Goal: Navigation & Orientation: Find specific page/section

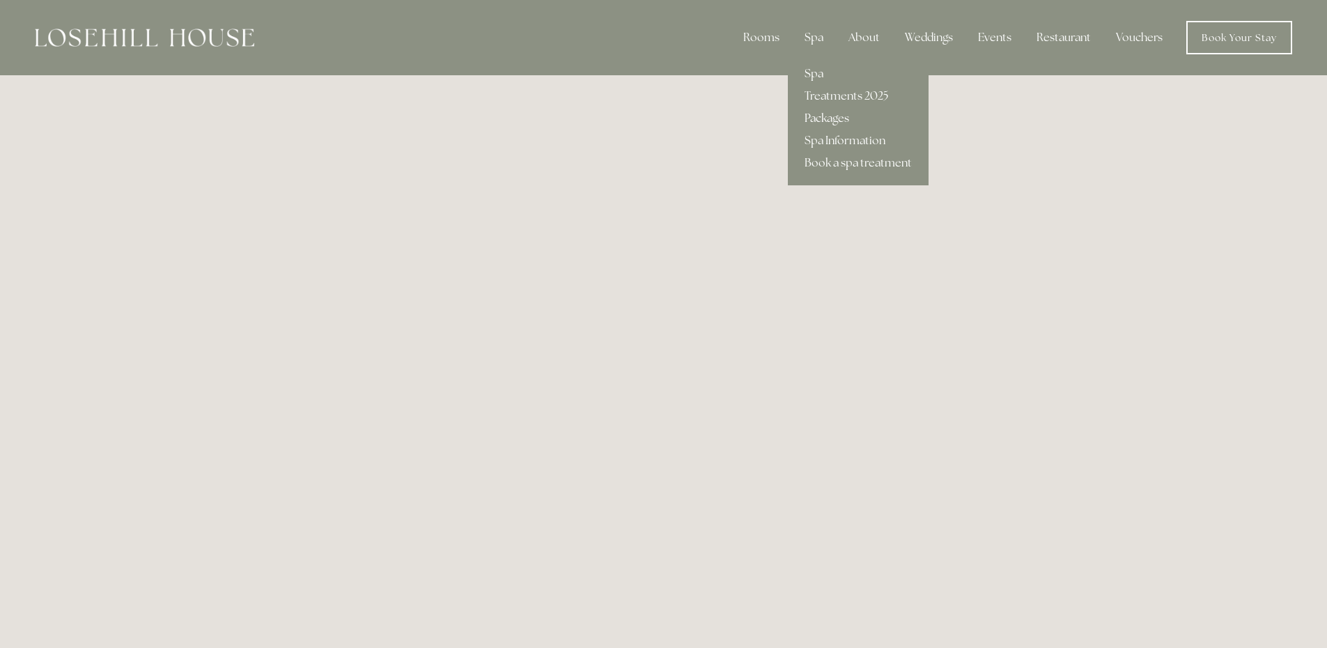
click at [824, 119] on link "Packages" at bounding box center [858, 118] width 141 height 22
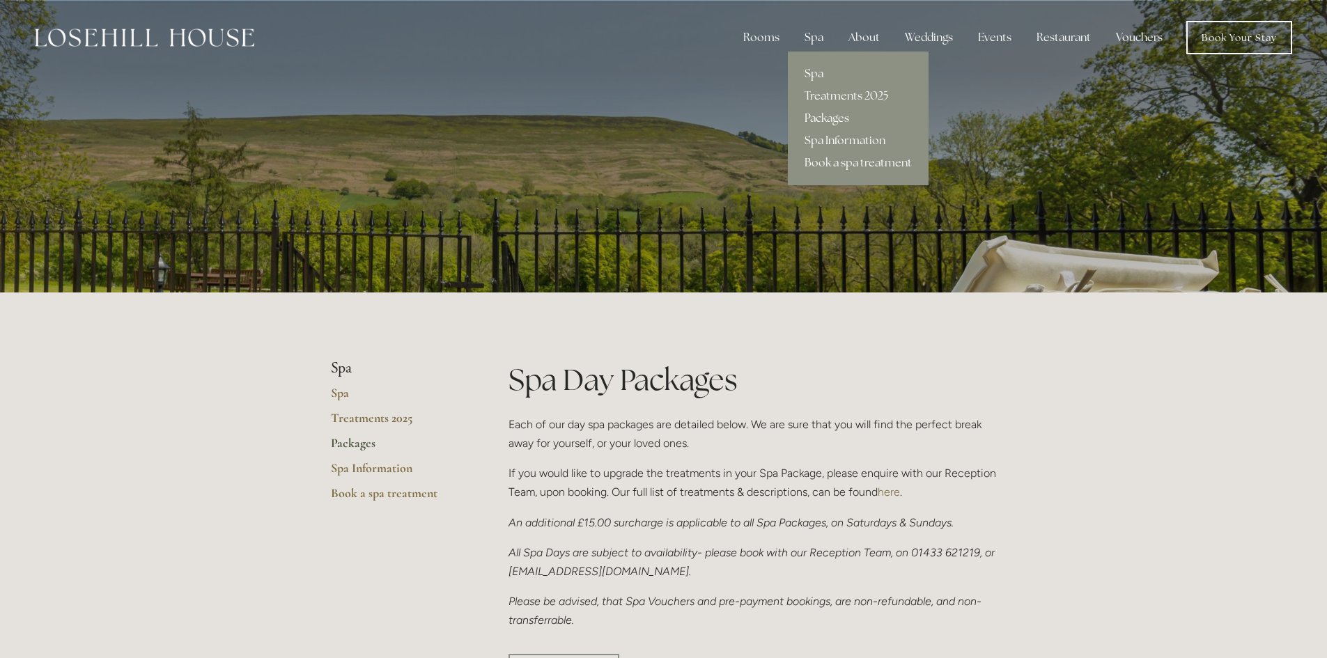
click at [824, 137] on link "Spa Information" at bounding box center [858, 141] width 141 height 22
